Goal: Information Seeking & Learning: Learn about a topic

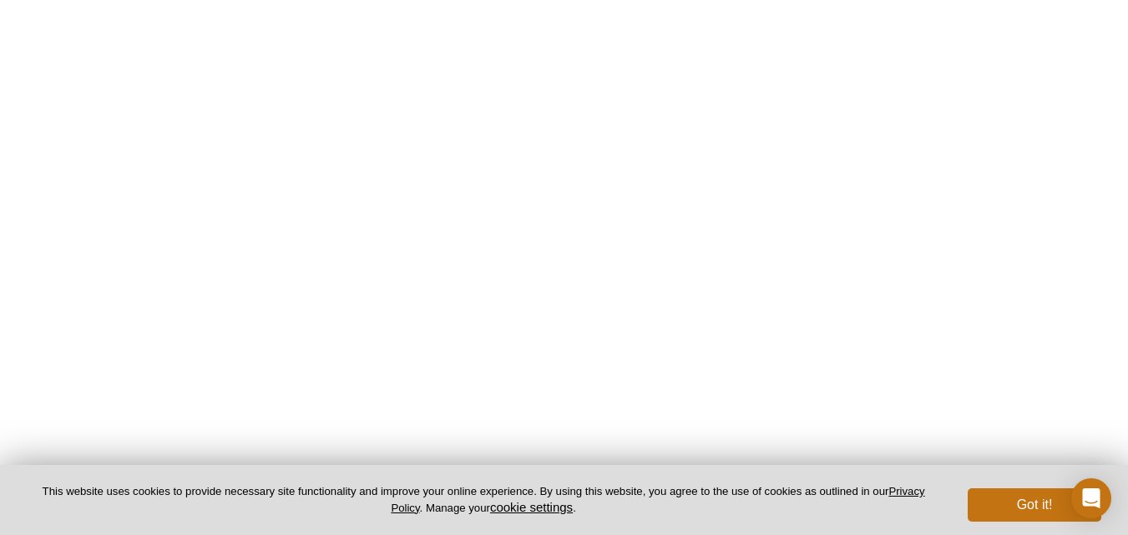
scroll to position [3105, 0]
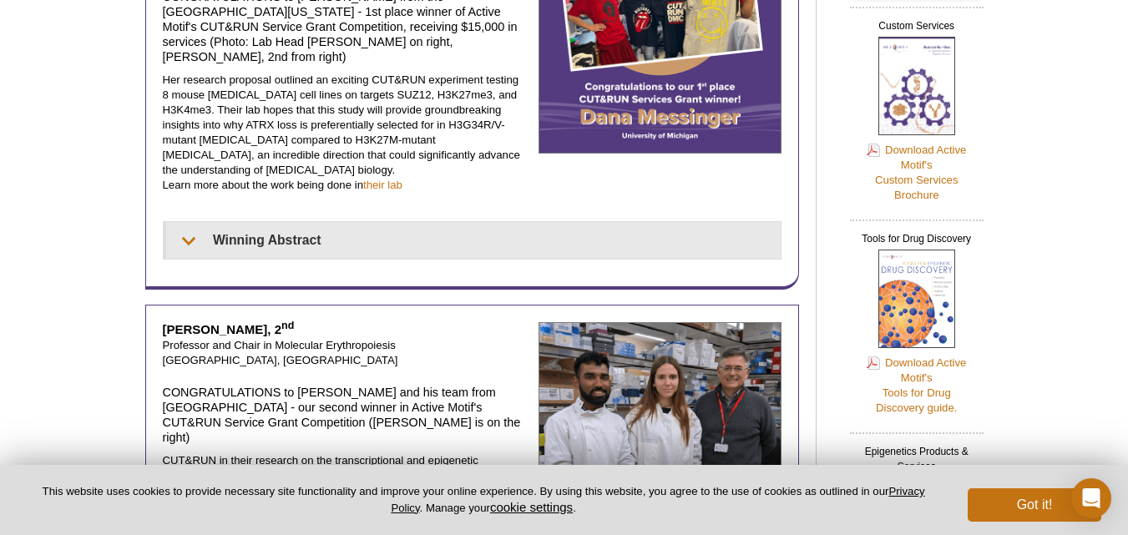
scroll to position [401, 0]
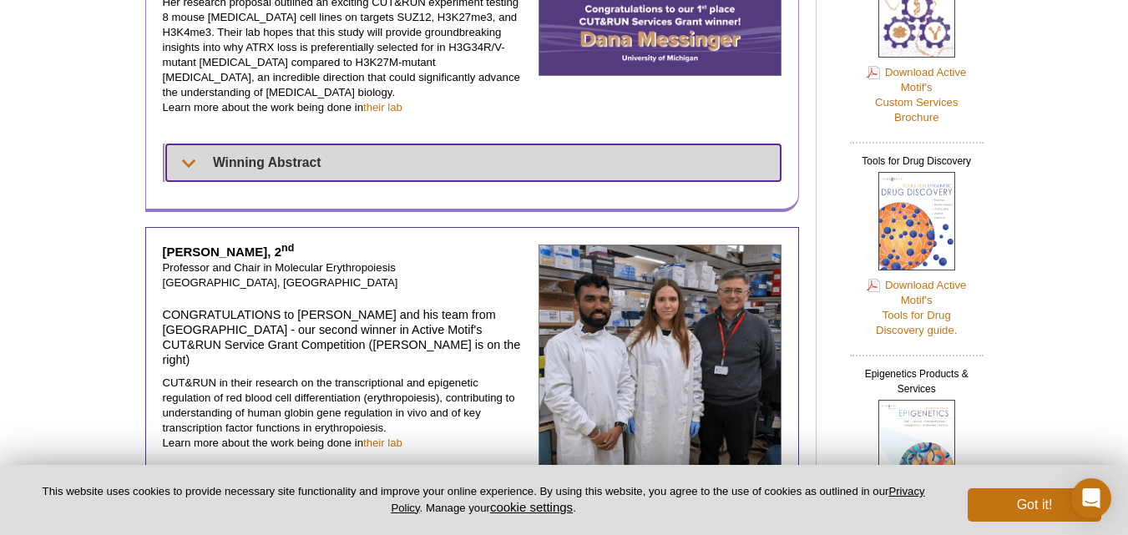
click at [225, 144] on summary "Winning Abstract" at bounding box center [473, 162] width 614 height 37
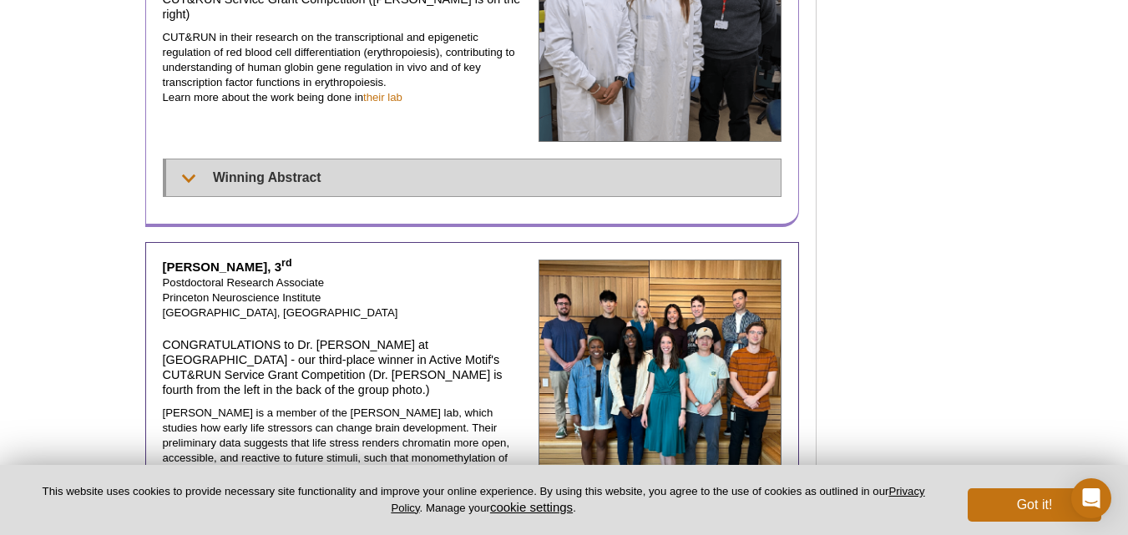
scroll to position [1202, 0]
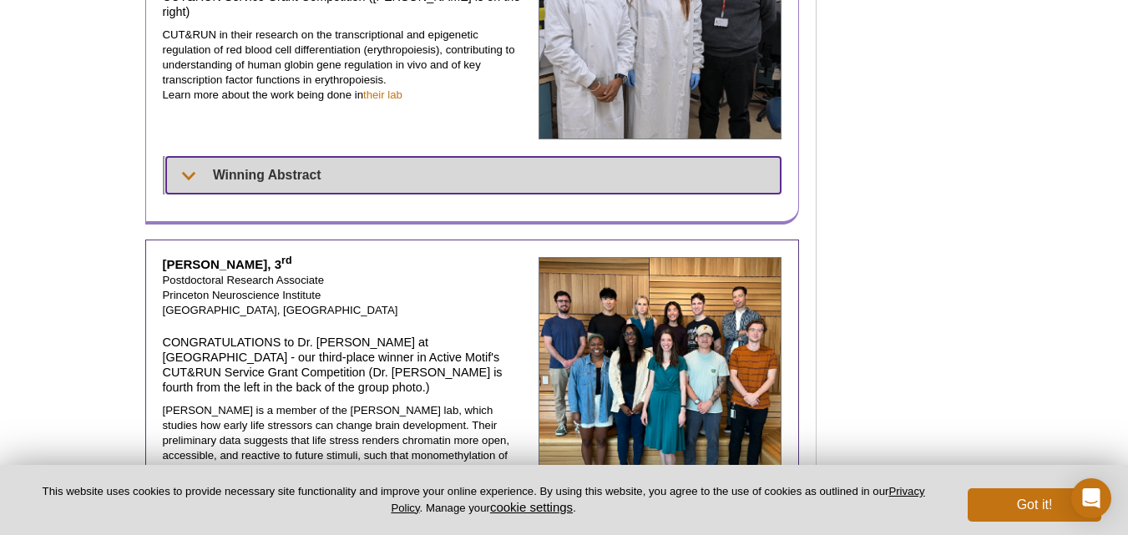
click at [266, 157] on summary "Winning Abstract" at bounding box center [473, 175] width 615 height 37
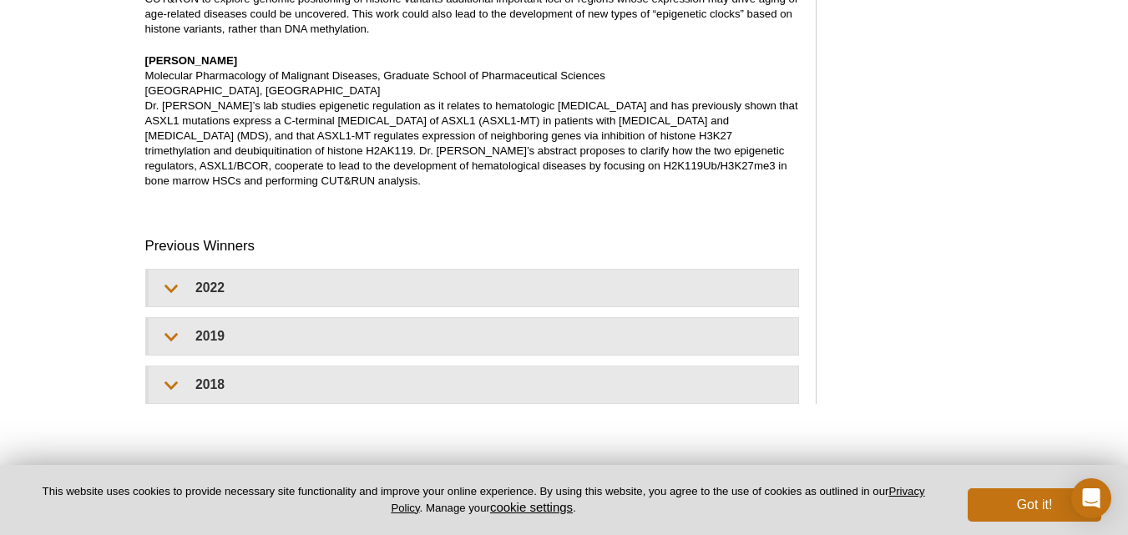
scroll to position [2720, 0]
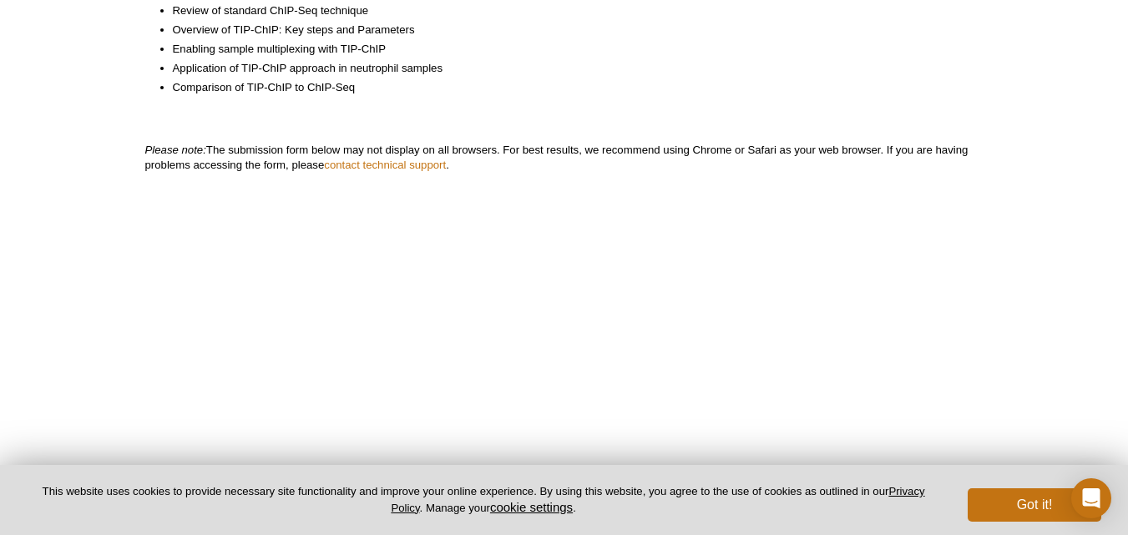
scroll to position [517, 0]
